Goal: Information Seeking & Learning: Check status

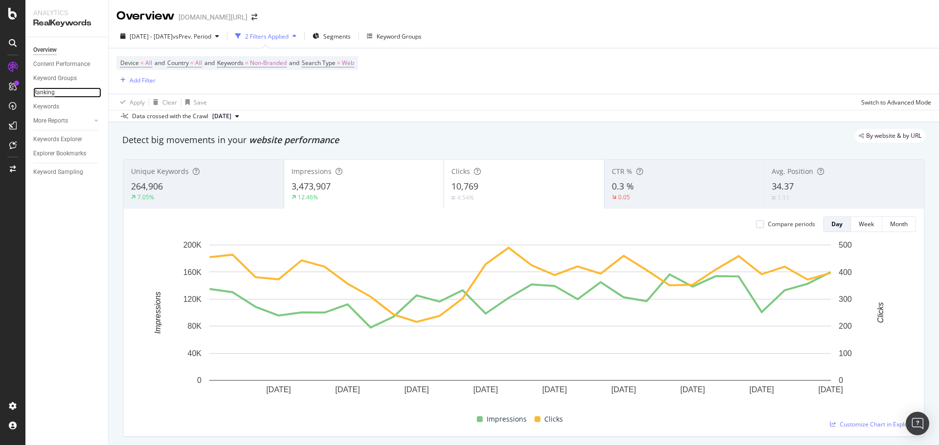
click at [52, 91] on div "Ranking" at bounding box center [44, 93] width 22 height 10
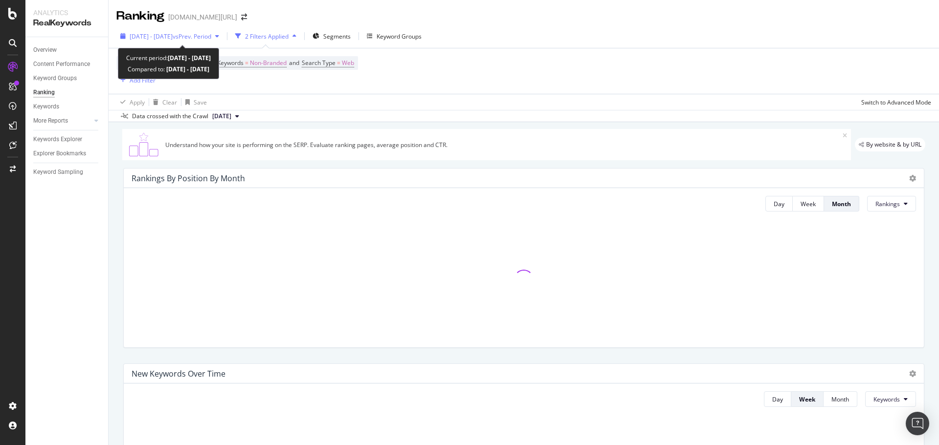
click at [211, 33] on span "vs Prev. Period" at bounding box center [192, 36] width 39 height 8
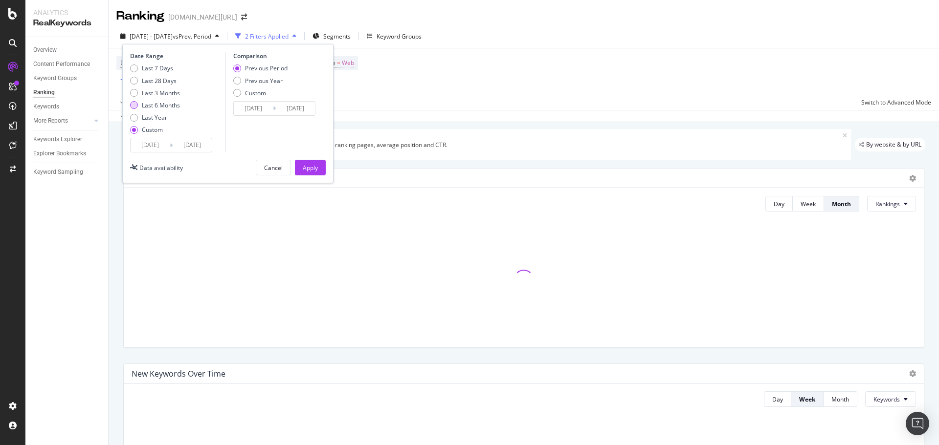
click at [177, 101] on div "Last 6 Months" at bounding box center [161, 105] width 38 height 8
type input "[DATE]"
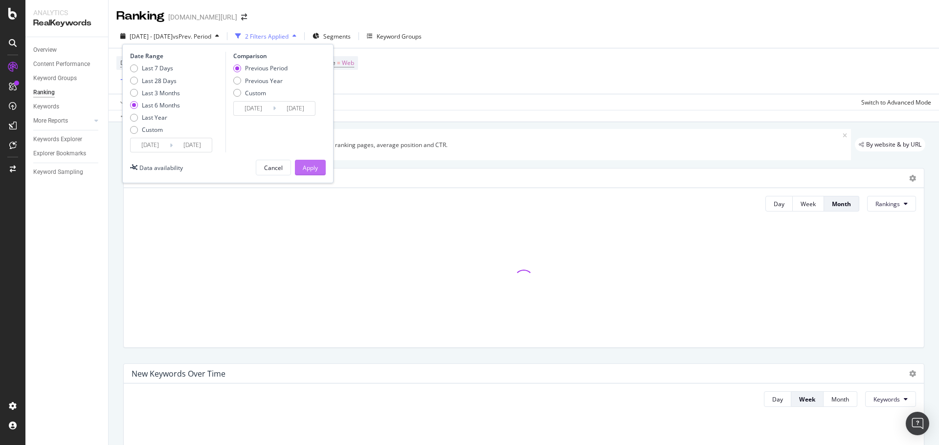
click at [307, 175] on button "Apply" at bounding box center [310, 168] width 31 height 16
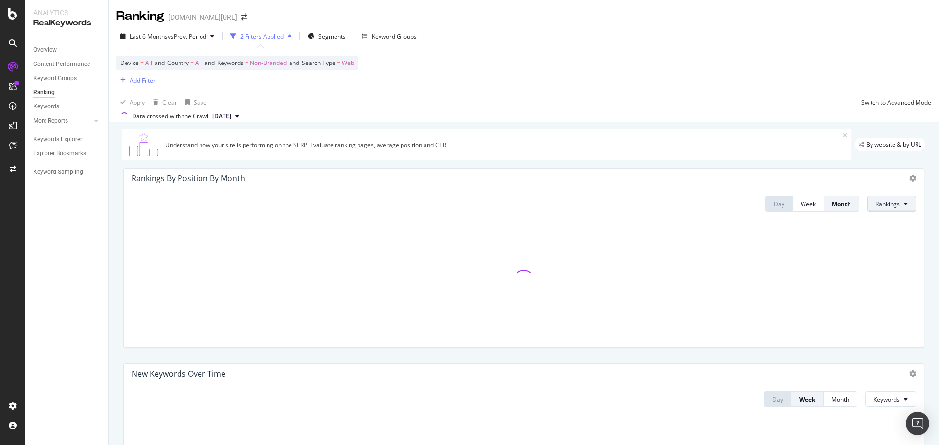
click at [879, 201] on span "Rankings" at bounding box center [887, 204] width 24 height 8
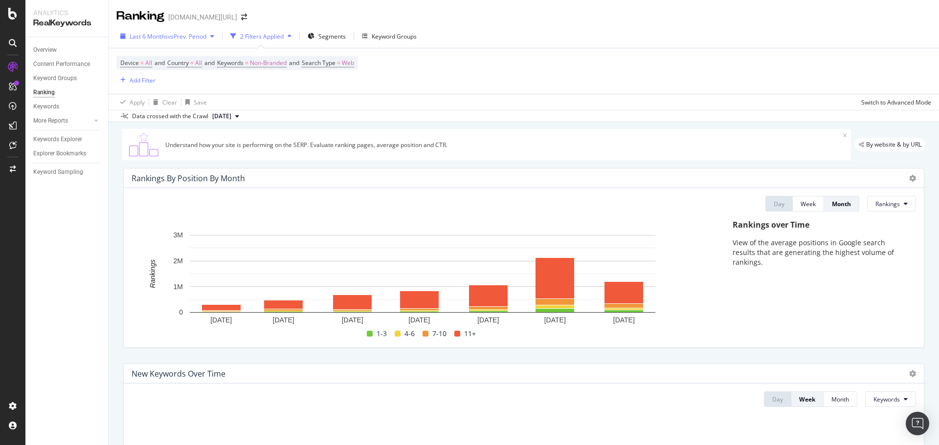
click at [205, 42] on div "Last 6 Months vs Prev. Period" at bounding box center [167, 36] width 102 height 15
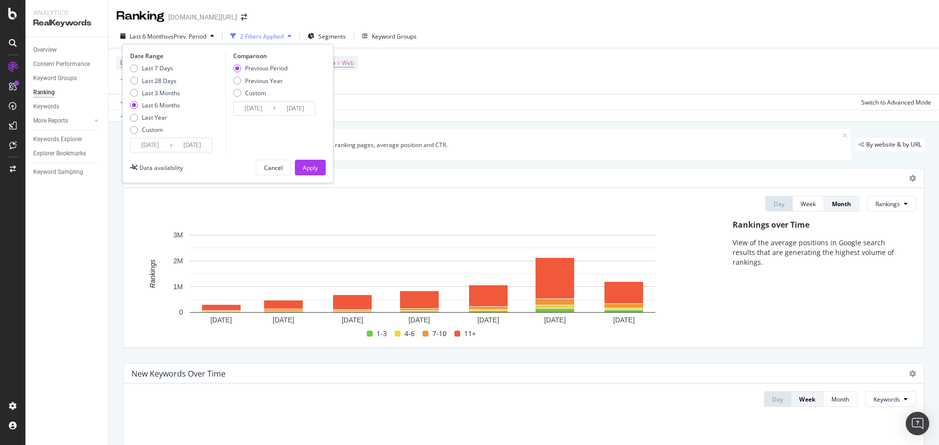
click at [188, 143] on input "[DATE]" at bounding box center [192, 145] width 39 height 14
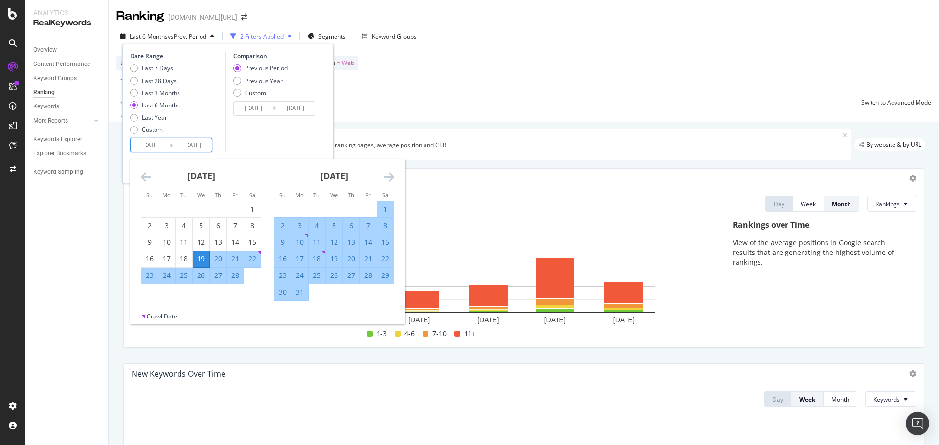
click at [394, 177] on div "[DATE] 1 2 3 4 5 6 7 8 9 10 11 12 13 14 15 16 17 18 19 20 21 22 23 24 25 26 27 …" at bounding box center [333, 230] width 133 height 142
click at [394, 177] on div "[DATE] 1 2 3 4 5 6 7 8 9 10 11 12 13 14 15 16 17 18 19 20 21 22 23 24 25 26 27 …" at bounding box center [267, 235] width 275 height 153
click at [391, 177] on icon "Move forward to switch to the next month." at bounding box center [389, 177] width 10 height 12
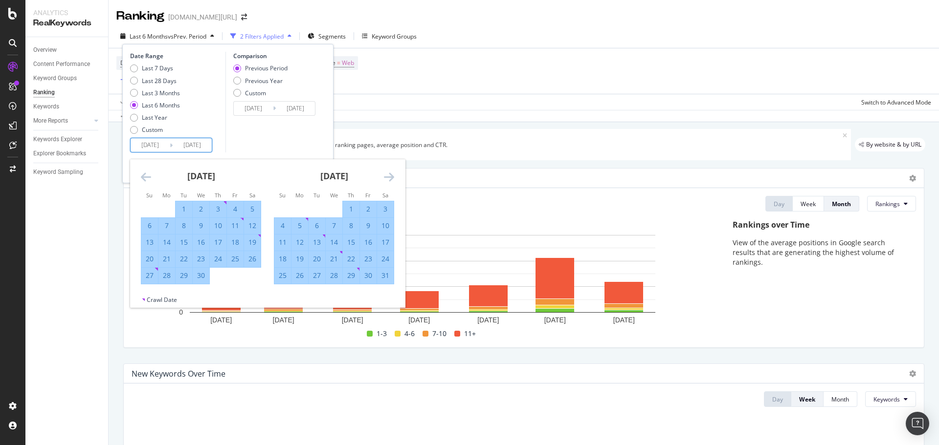
click at [391, 177] on icon "Move forward to switch to the next month." at bounding box center [389, 177] width 10 height 12
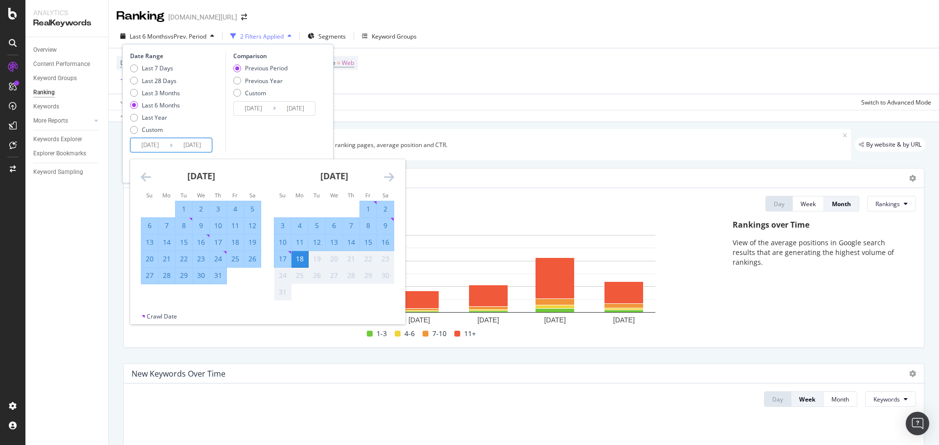
click at [363, 209] on div "1" at bounding box center [368, 209] width 17 height 10
type input "[DATE]"
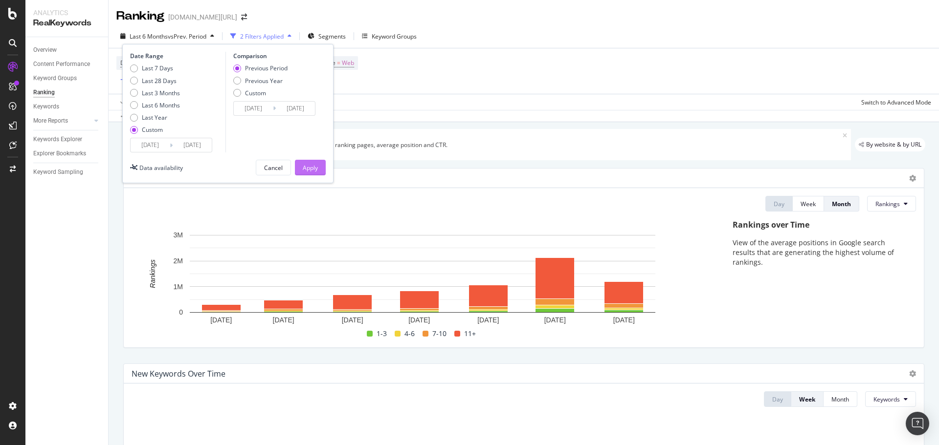
click at [309, 169] on div "Apply" at bounding box center [310, 168] width 15 height 8
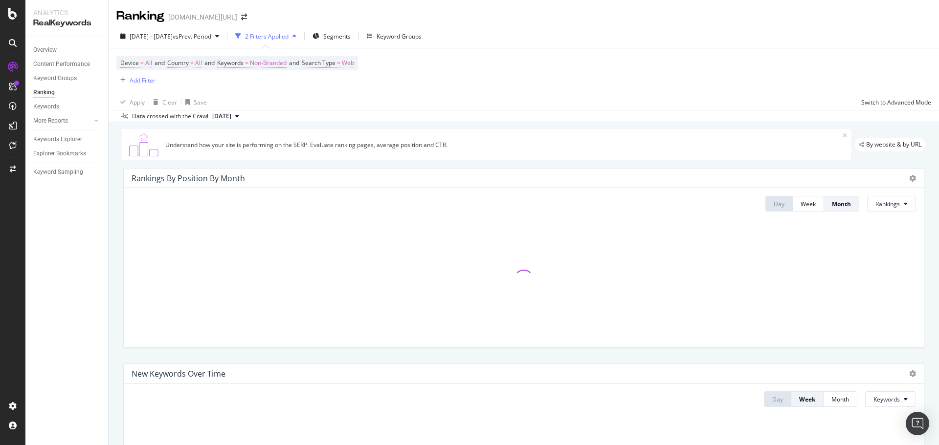
click at [76, 330] on div "Overview Content Performance Keyword Groups Ranking Keywords More Reports Count…" at bounding box center [66, 241] width 83 height 408
